Goal: Task Accomplishment & Management: Manage account settings

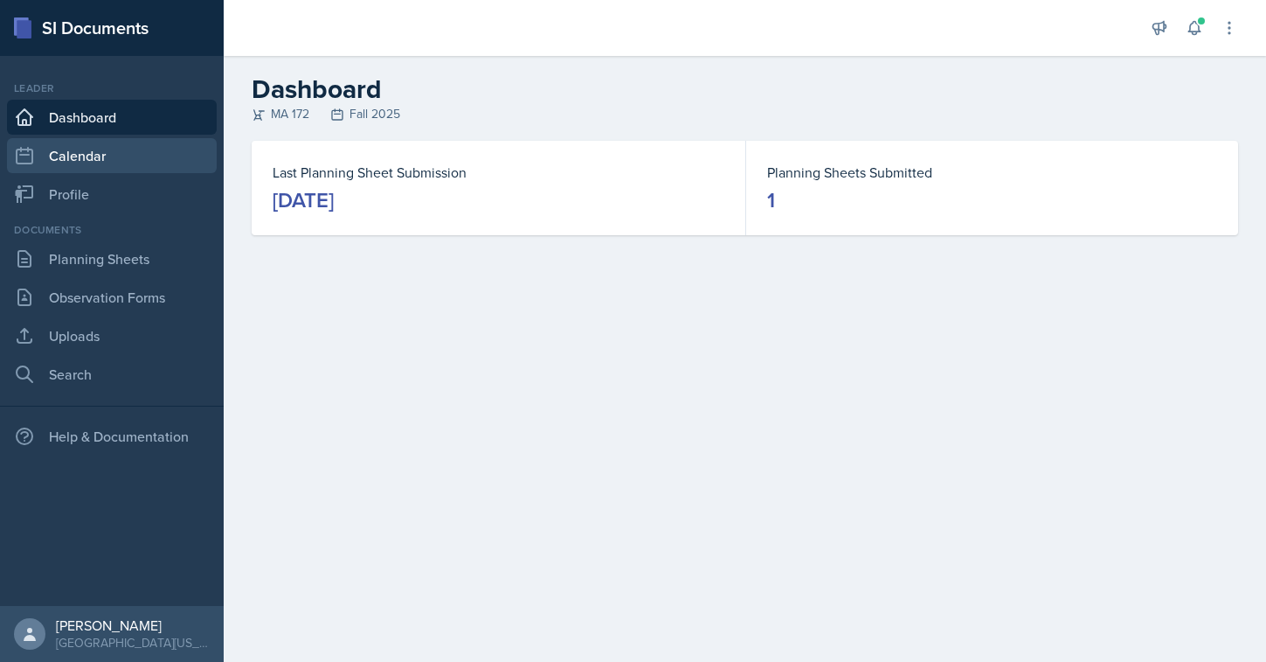
click at [85, 163] on link "Calendar" at bounding box center [112, 155] width 210 height 35
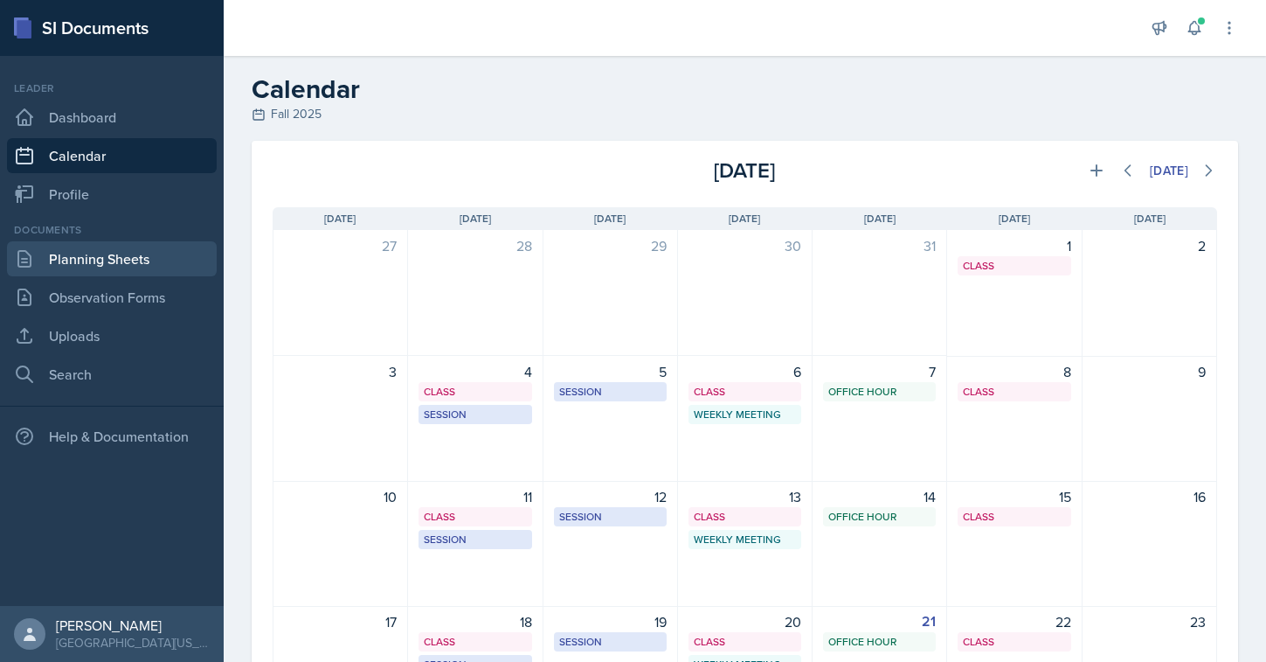
click at [88, 265] on link "Planning Sheets" at bounding box center [112, 258] width 210 height 35
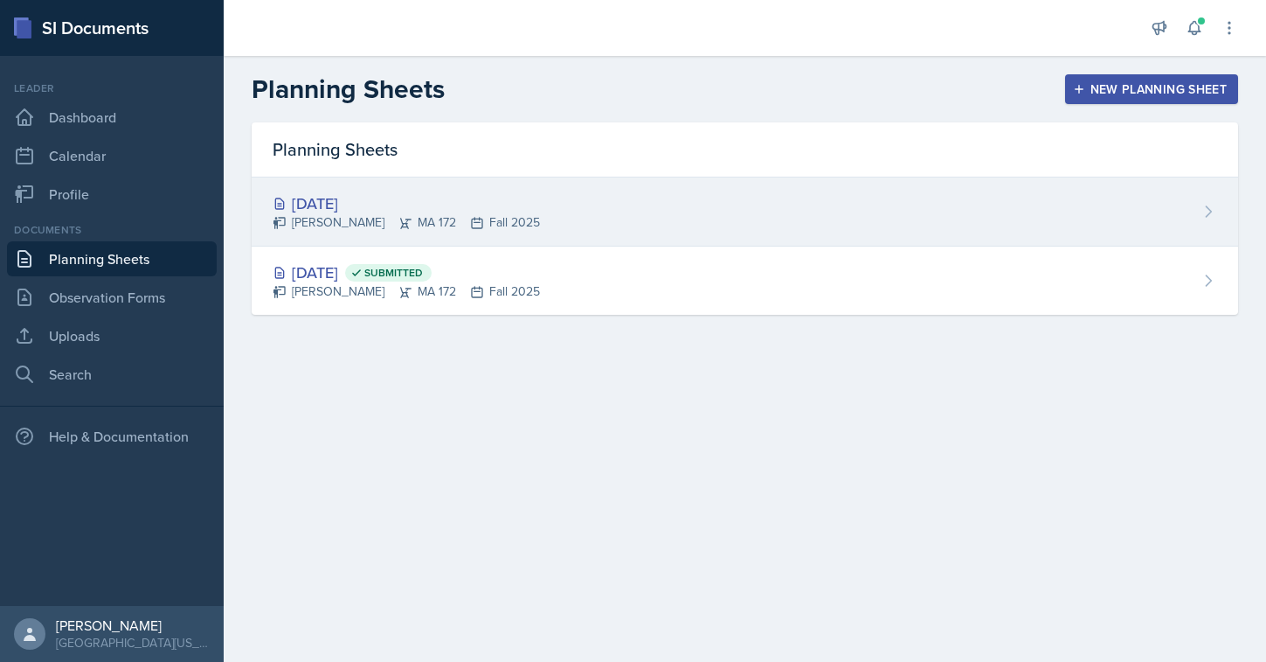
click at [399, 224] on div "[PERSON_NAME] MA 172 Fall 2025" at bounding box center [406, 222] width 267 height 18
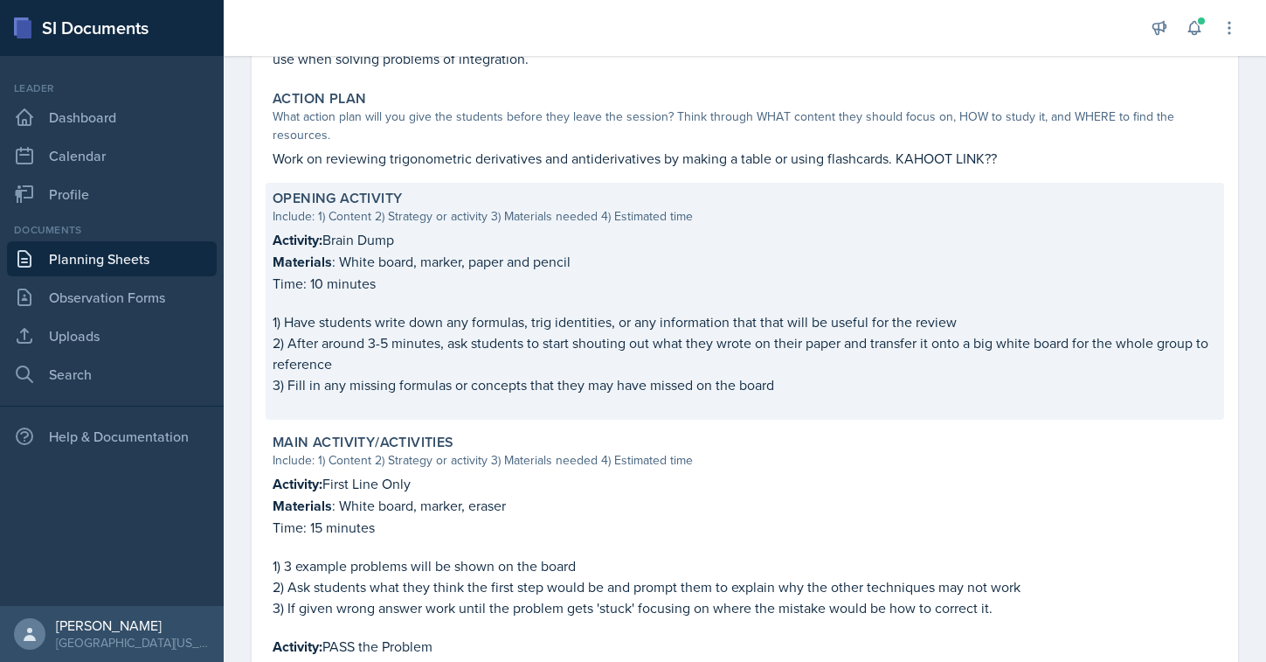
scroll to position [378, 0]
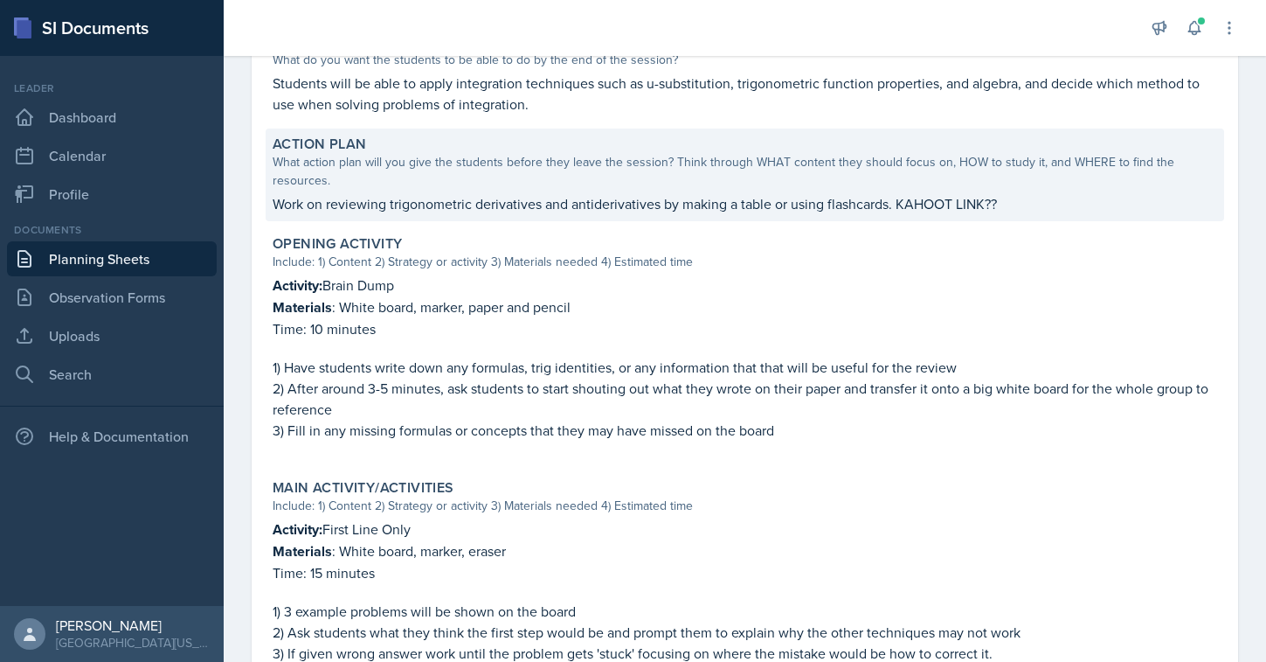
click at [468, 192] on div "Action Plan What action plan will you give the students before they leave the s…" at bounding box center [745, 174] width 959 height 93
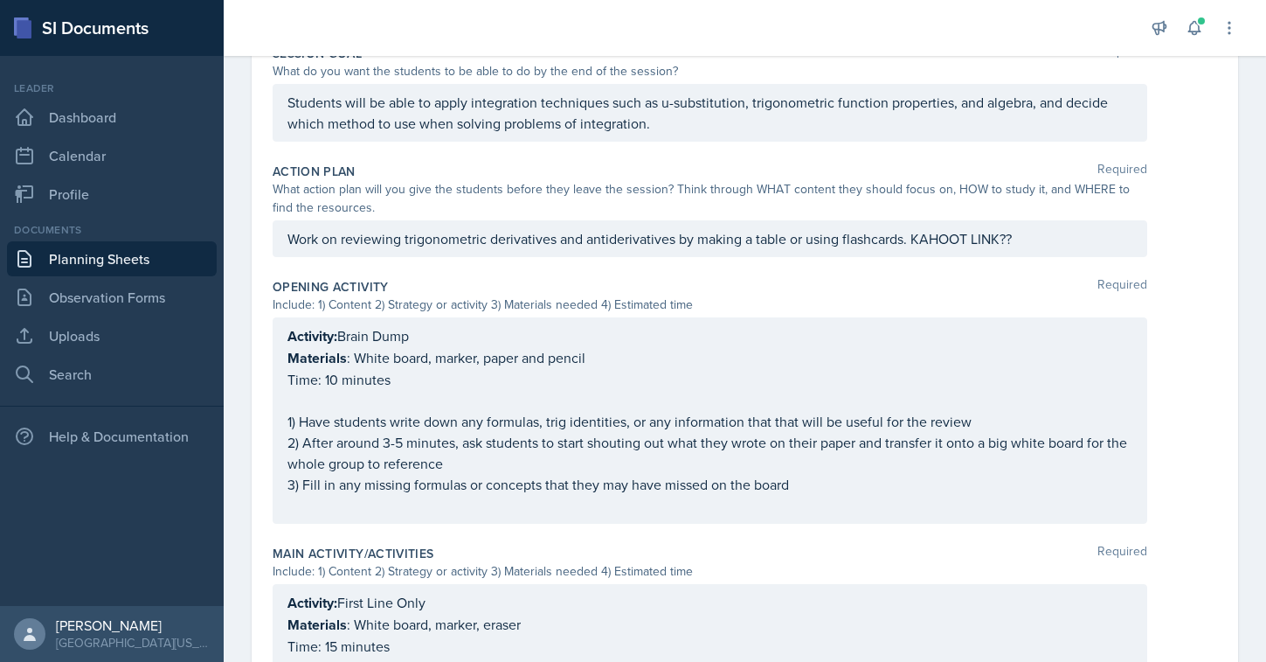
click at [295, 238] on div "Work on reviewing trigonometric derivatives and antiderivatives by making a tab…" at bounding box center [710, 238] width 875 height 37
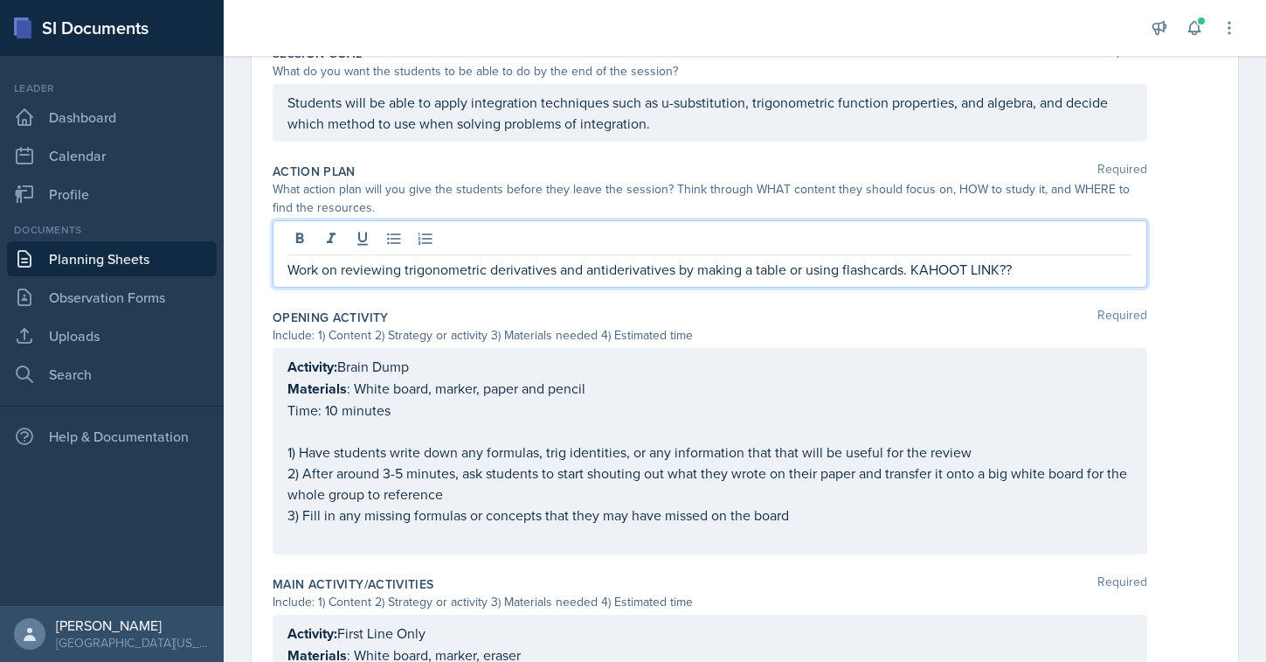
click at [309, 267] on p "Work on reviewing trigonometric derivatives and antiderivatives by making a tab…" at bounding box center [710, 269] width 845 height 21
click at [555, 266] on p "Work on reviewing trigonometric derivatives and antiderivatives by making a tab…" at bounding box center [710, 269] width 845 height 21
click at [621, 272] on p "Work on reviewing trigonometric derivatives and antiderivatives by making a tab…" at bounding box center [710, 269] width 845 height 21
click at [914, 264] on p "Work on reviewing trigonometric derivatives and antiderivatives by making a tab…" at bounding box center [710, 269] width 845 height 21
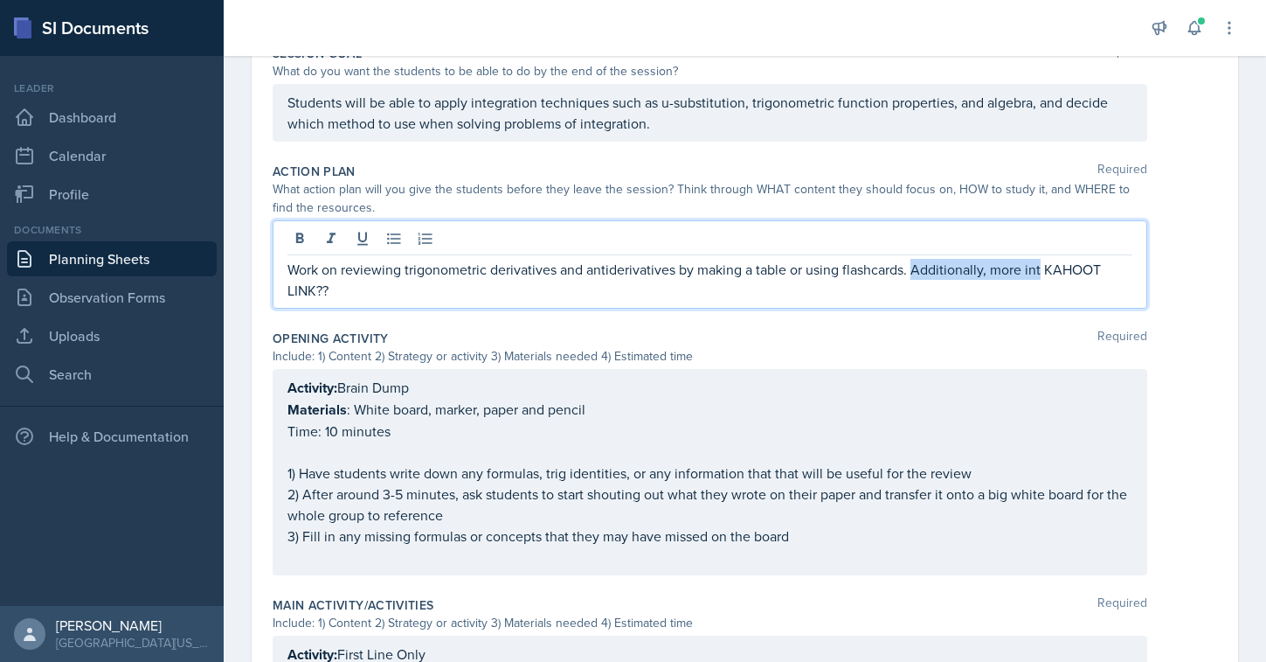
drag, startPoint x: 915, startPoint y: 274, endPoint x: 1042, endPoint y: 275, distance: 126.7
click at [1042, 275] on p "Work on reviewing trigonometric derivatives and antiderivatives by making a tab…" at bounding box center [710, 280] width 845 height 42
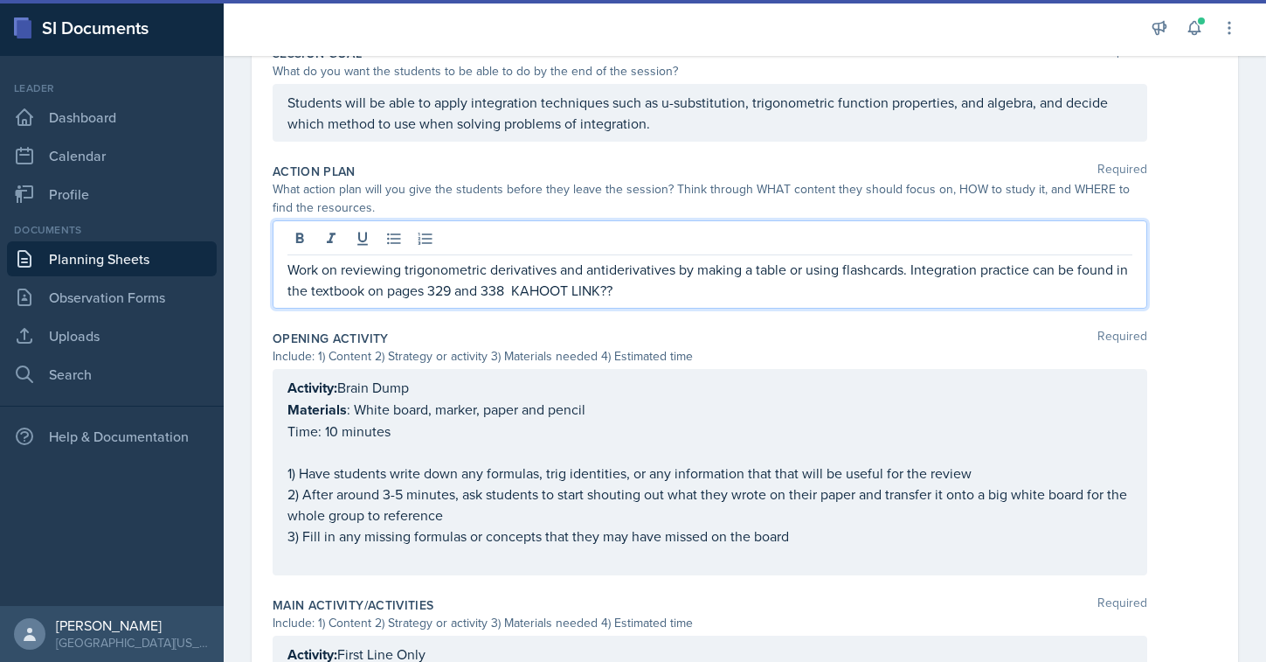
click at [915, 270] on p "Work on reviewing trigonometric derivatives and antiderivatives by making a tab…" at bounding box center [710, 280] width 845 height 42
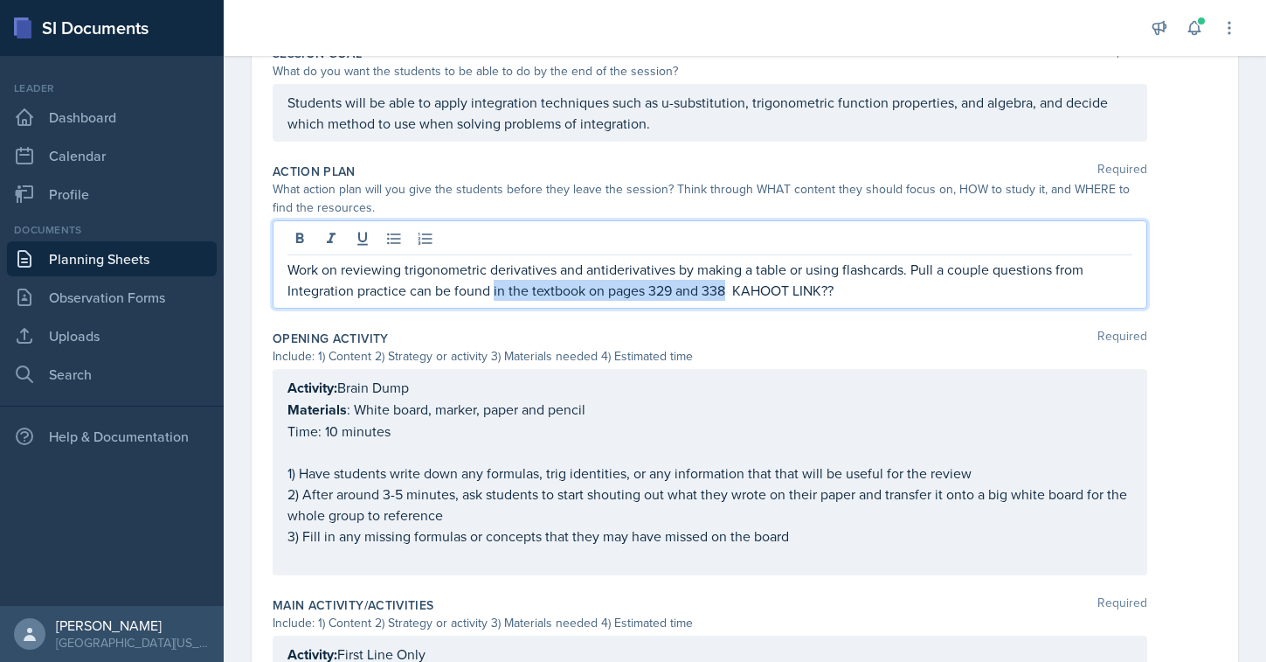
drag, startPoint x: 495, startPoint y: 291, endPoint x: 726, endPoint y: 295, distance: 231.6
click at [726, 295] on p "Work on reviewing trigonometric derivatives and antiderivatives by making a tab…" at bounding box center [710, 280] width 845 height 42
click at [1090, 270] on p "Work on reviewing trigonometric derivatives and antiderivatives by making a tab…" at bounding box center [710, 280] width 845 height 42
drag, startPoint x: 559, startPoint y: 295, endPoint x: 404, endPoint y: 295, distance: 154.7
click at [404, 295] on p "Work on reviewing trigonometric derivatives and antiderivatives by making a tab…" at bounding box center [710, 280] width 845 height 42
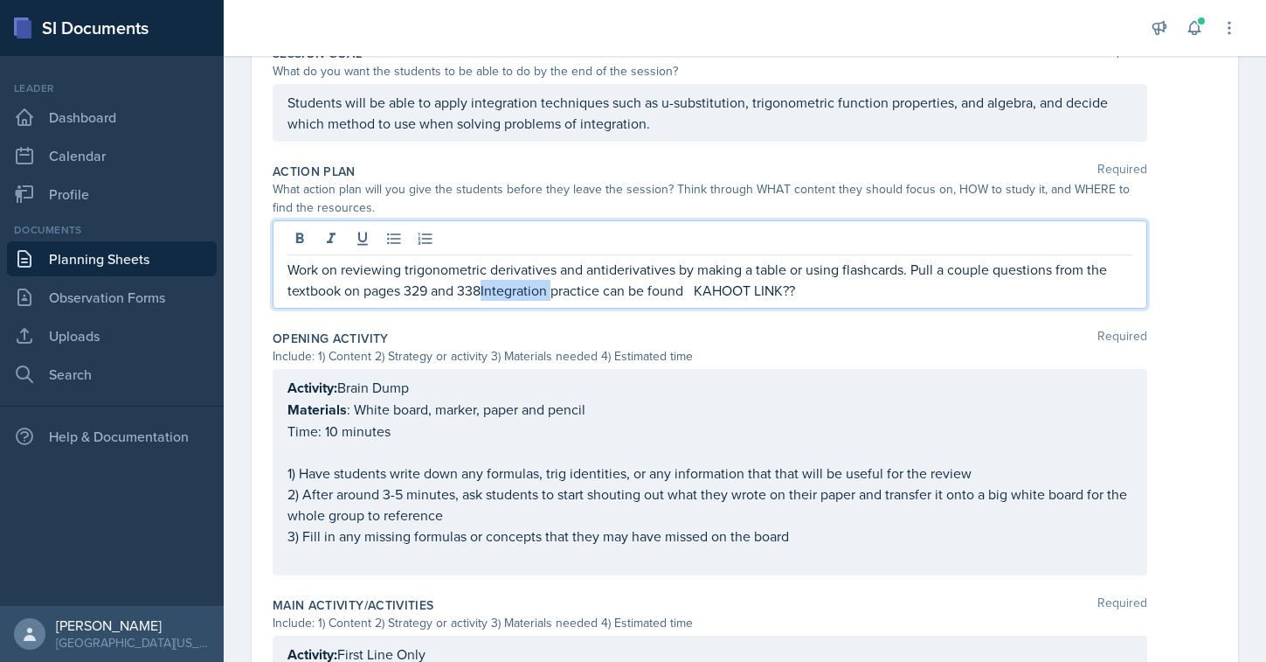
drag, startPoint x: 556, startPoint y: 294, endPoint x: 484, endPoint y: 296, distance: 71.7
click at [484, 296] on p "Work on reviewing trigonometric derivatives and antiderivatives by making a tab…" at bounding box center [710, 280] width 845 height 42
click at [601, 288] on p "Work on reviewing trigonometric derivatives and antiderivatives by making a tab…" at bounding box center [710, 280] width 845 height 42
click at [661, 290] on p "Work on reviewing trigonometric derivatives and antiderivatives by making a tab…" at bounding box center [710, 280] width 845 height 42
click at [670, 297] on p "Work on reviewing trigonometric derivatives and antiderivatives by making a tab…" at bounding box center [710, 280] width 845 height 42
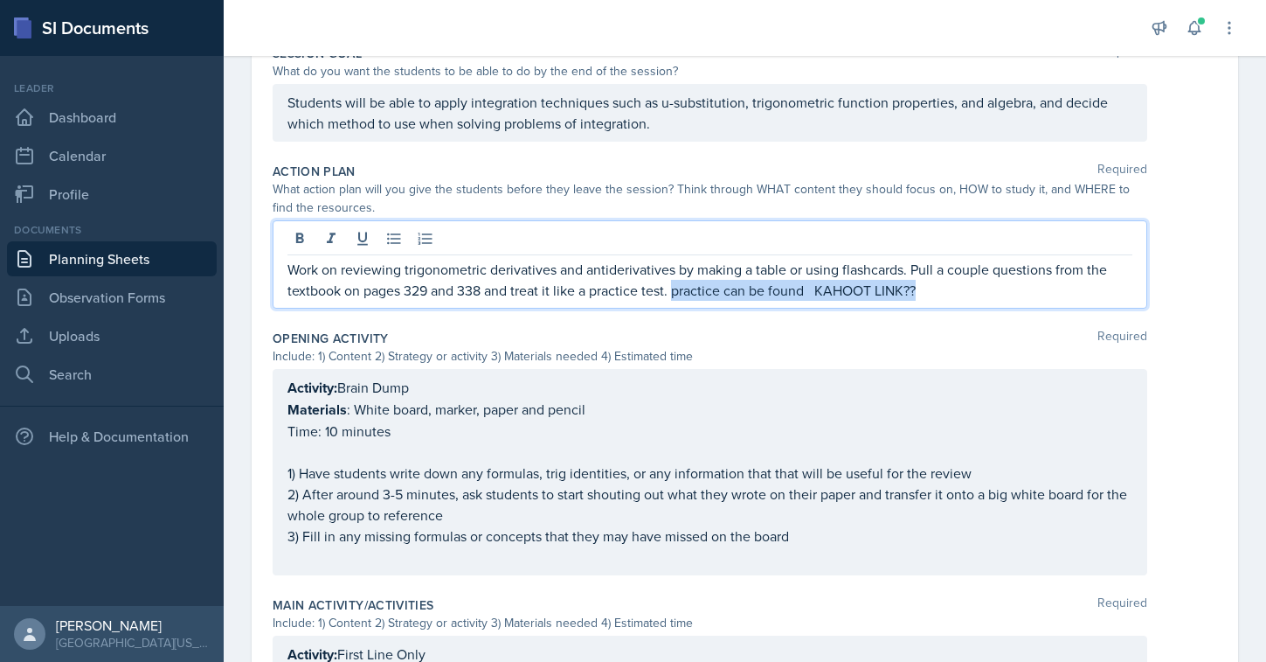
drag, startPoint x: 674, startPoint y: 291, endPoint x: 899, endPoint y: 304, distance: 225.0
click at [899, 305] on div "Work on reviewing trigonometric derivatives and antiderivatives by making a tab…" at bounding box center [710, 264] width 875 height 88
click at [706, 265] on p "Work on reviewing trigonometric derivatives and antiderivatives by making a tab…" at bounding box center [710, 280] width 845 height 42
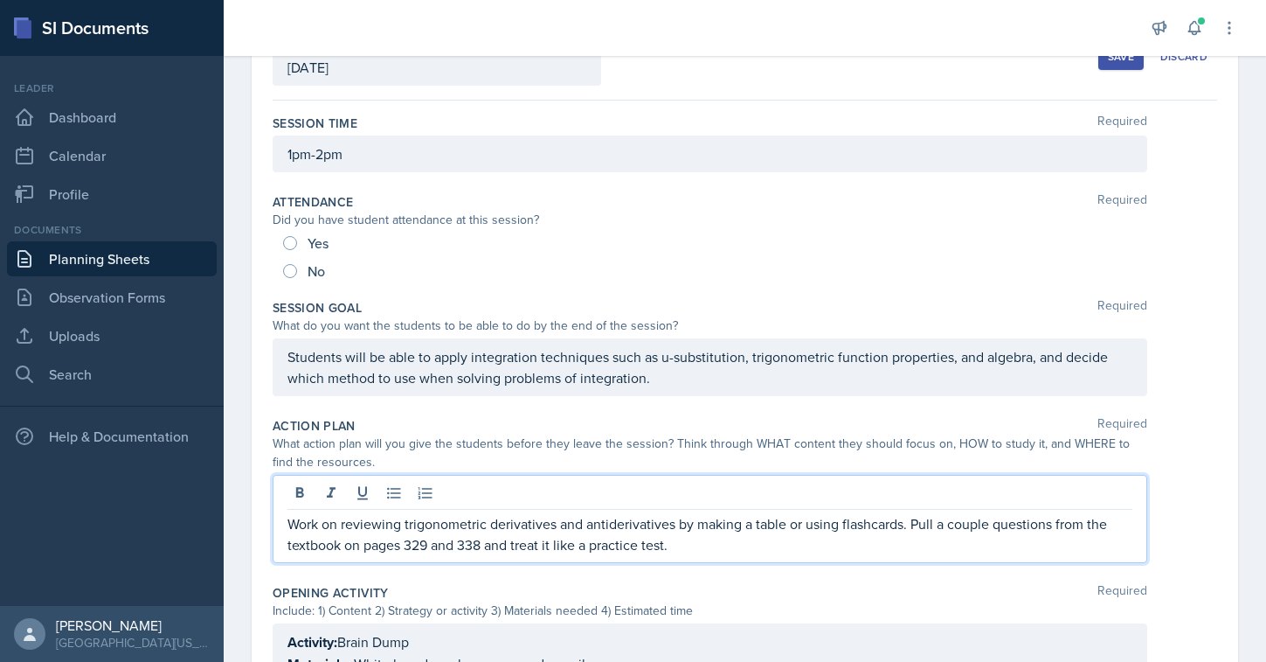
scroll to position [0, 0]
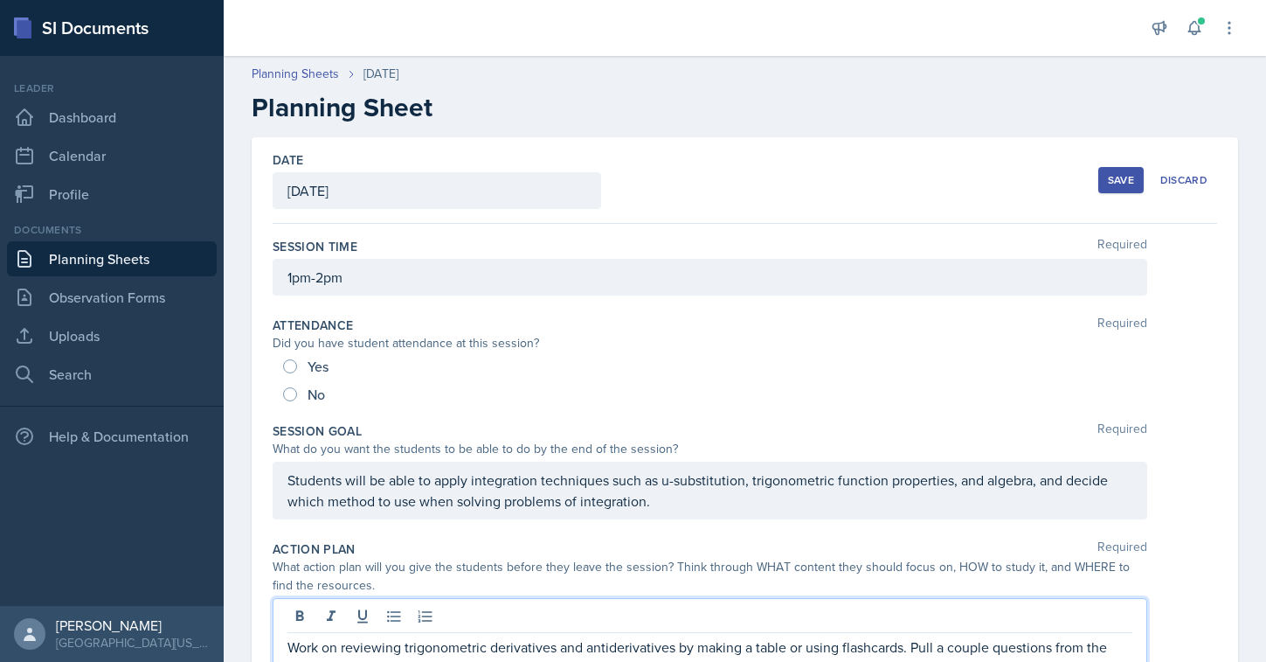
click at [1108, 185] on div "Save" at bounding box center [1121, 180] width 26 height 14
